Goal: Task Accomplishment & Management: Use online tool/utility

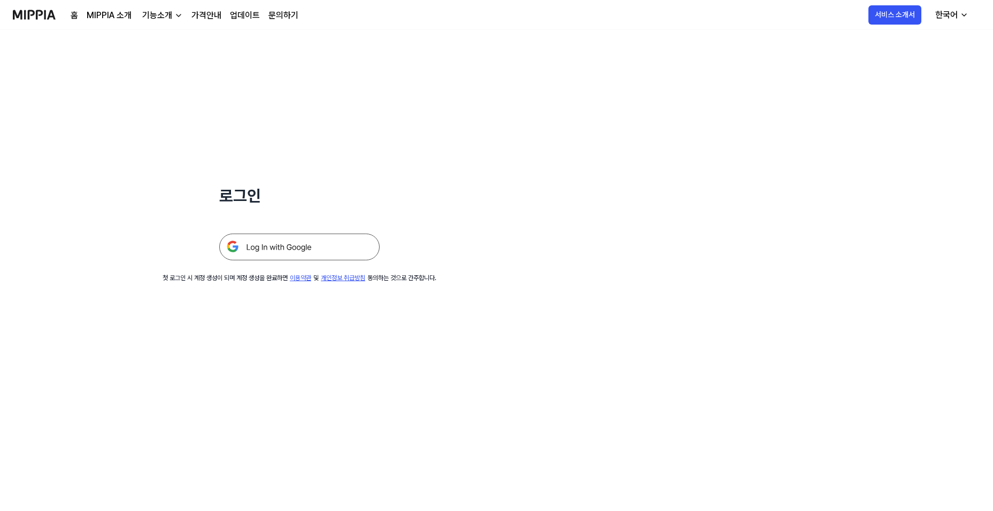
click at [323, 248] on img at bounding box center [299, 247] width 160 height 27
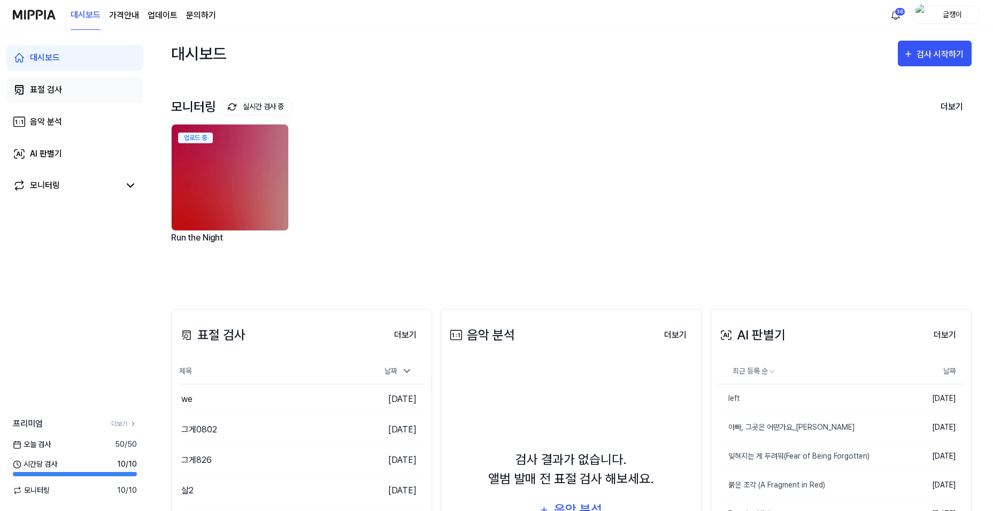
click at [39, 85] on div "표절 검사" at bounding box center [46, 89] width 32 height 13
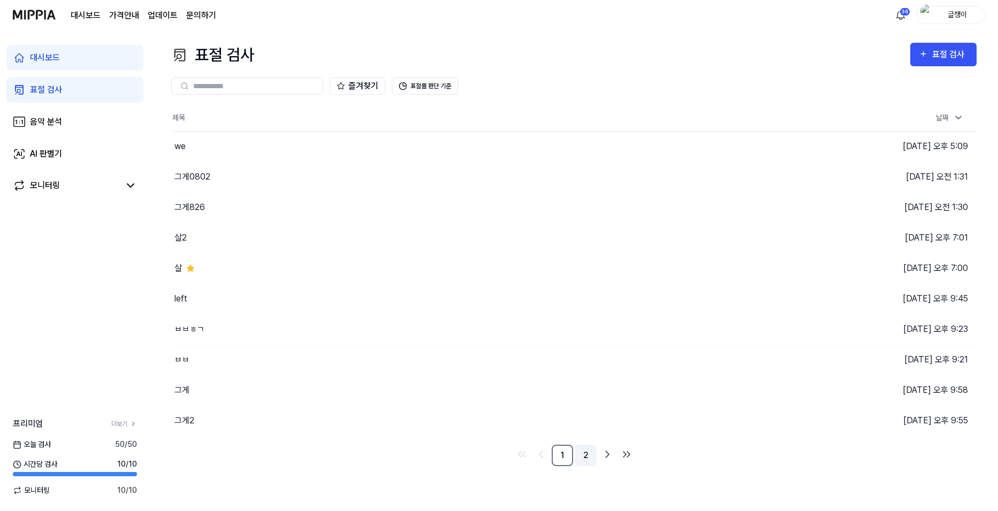
click at [587, 453] on link "2" at bounding box center [585, 455] width 21 height 21
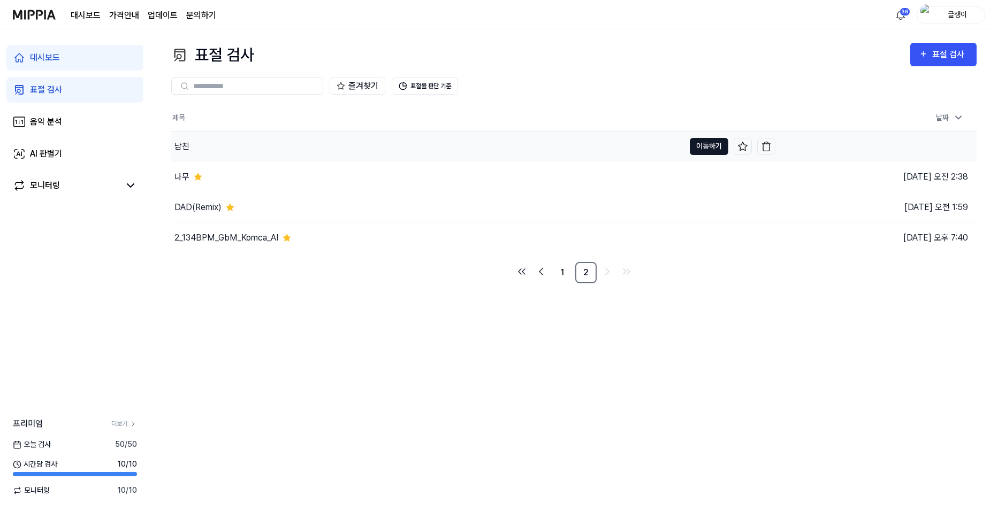
click at [708, 140] on button "이동하기" at bounding box center [709, 146] width 39 height 17
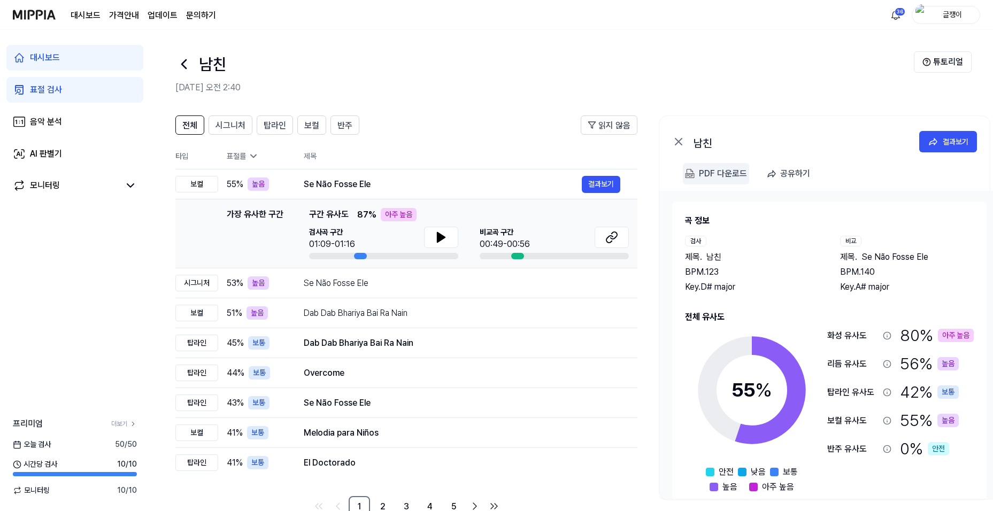
click at [710, 178] on div "PDF 다운로드" at bounding box center [723, 174] width 48 height 14
